Goal: Obtain resource: Download file/media

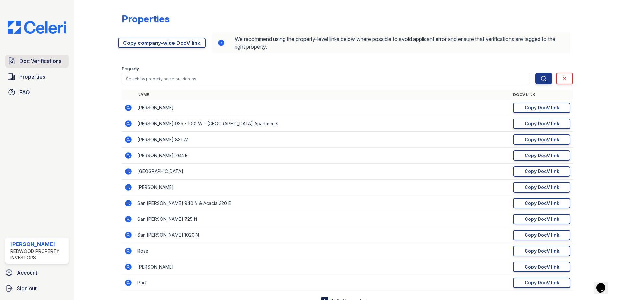
click at [28, 60] on span "Doc Verifications" at bounding box center [40, 61] width 42 height 8
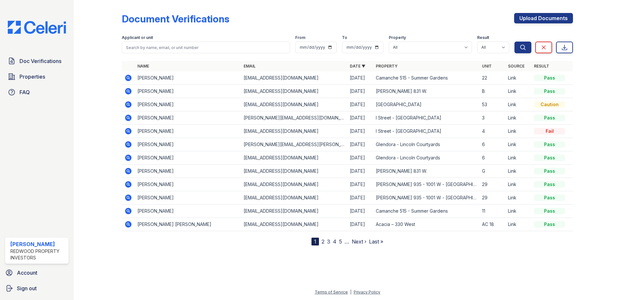
click at [130, 116] on icon at bounding box center [128, 118] width 6 height 6
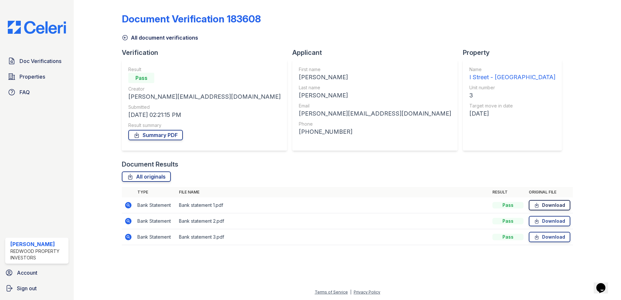
click at [548, 203] on link "Download" at bounding box center [549, 205] width 42 height 10
click at [161, 133] on link "Summary PDF" at bounding box center [155, 135] width 55 height 10
click at [38, 63] on span "Doc Verifications" at bounding box center [40, 61] width 42 height 8
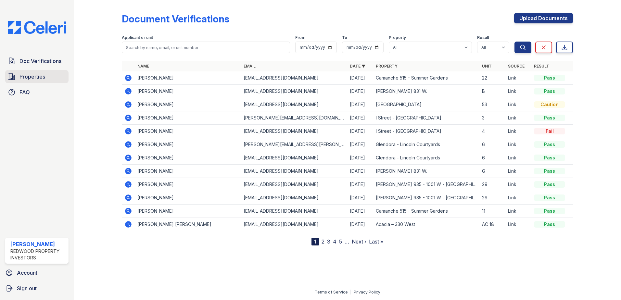
click at [38, 77] on span "Properties" at bounding box center [32, 77] width 26 height 8
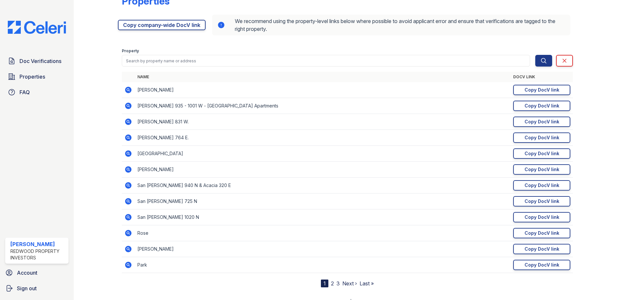
scroll to position [27, 0]
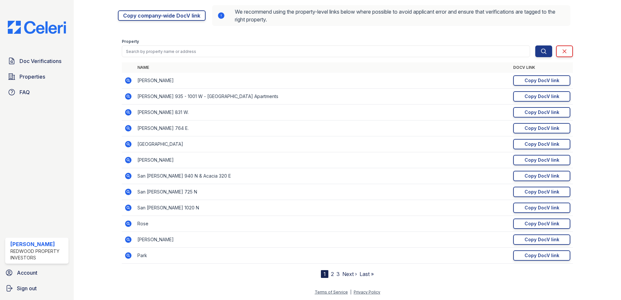
click at [331, 274] on link "2" at bounding box center [332, 274] width 3 height 6
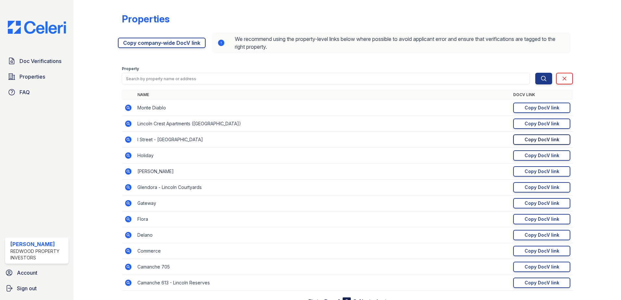
click at [542, 138] on div "Copy DocV link" at bounding box center [541, 139] width 35 height 6
